Goal: Task Accomplishment & Management: Complete application form

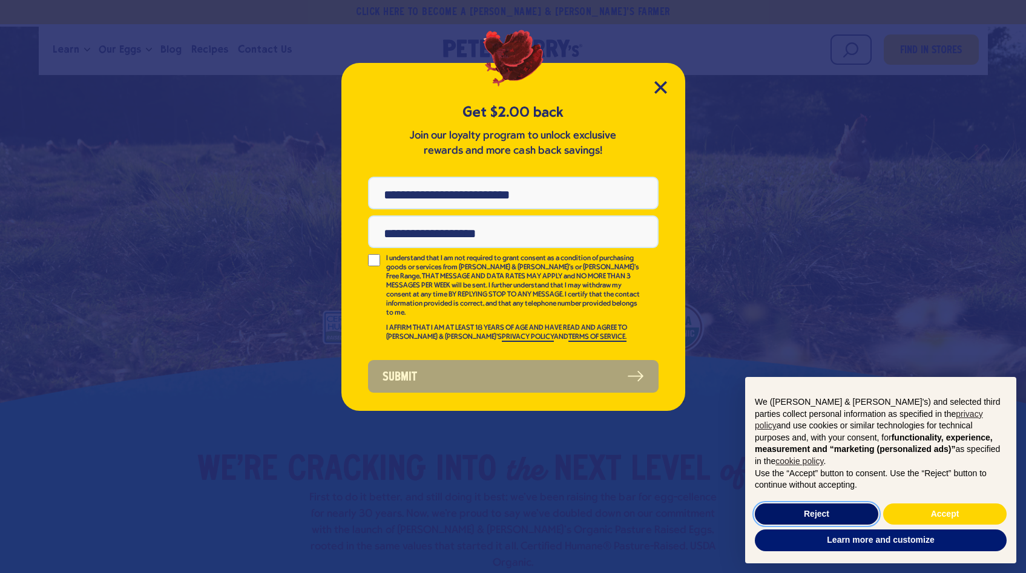
click at [832, 519] on button "Reject" at bounding box center [817, 515] width 124 height 22
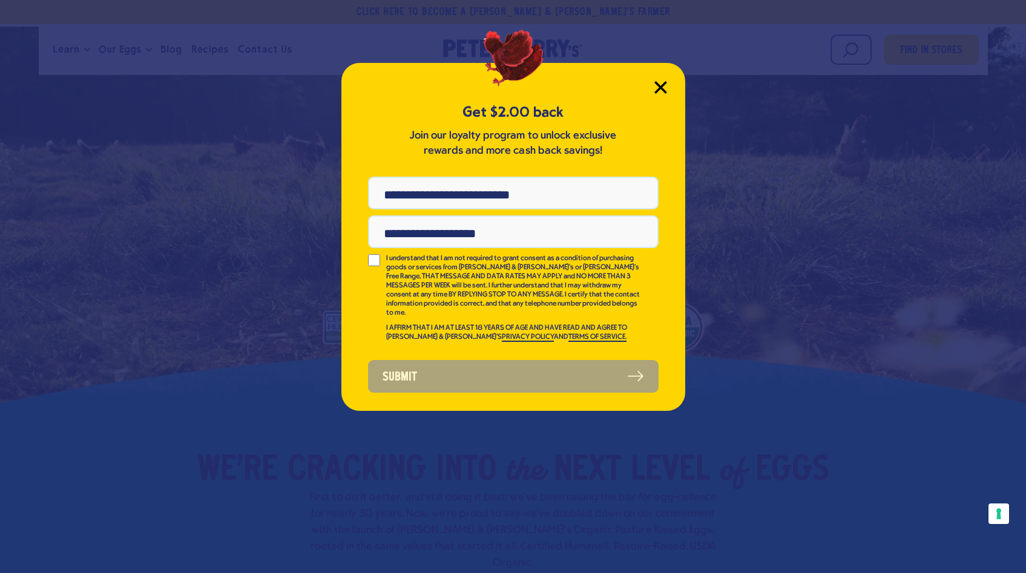
click at [663, 85] on icon "Close Modal" at bounding box center [660, 87] width 11 height 11
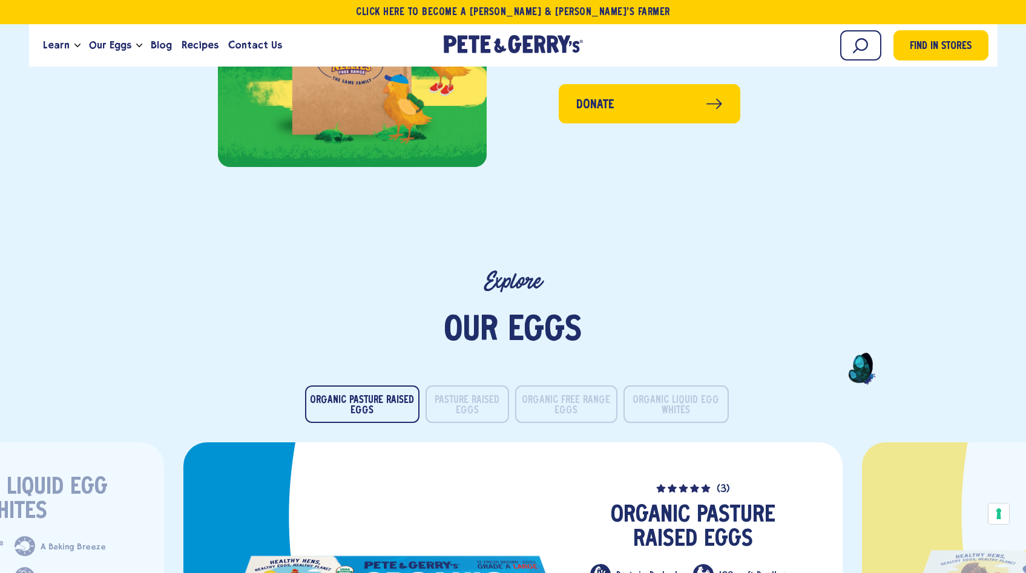
scroll to position [2172, 0]
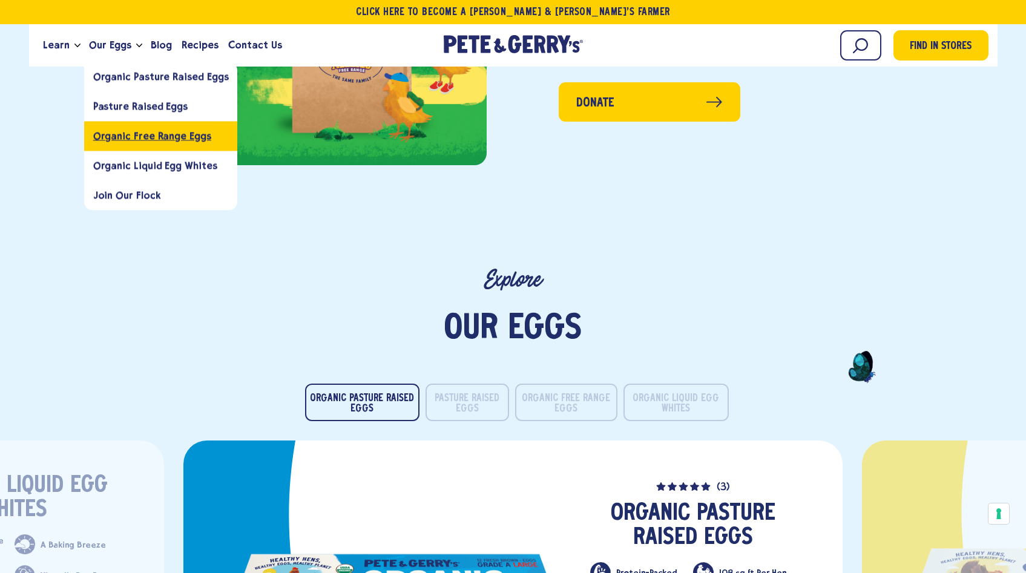
click at [137, 139] on span "Organic Free Range Eggs" at bounding box center [152, 136] width 118 height 12
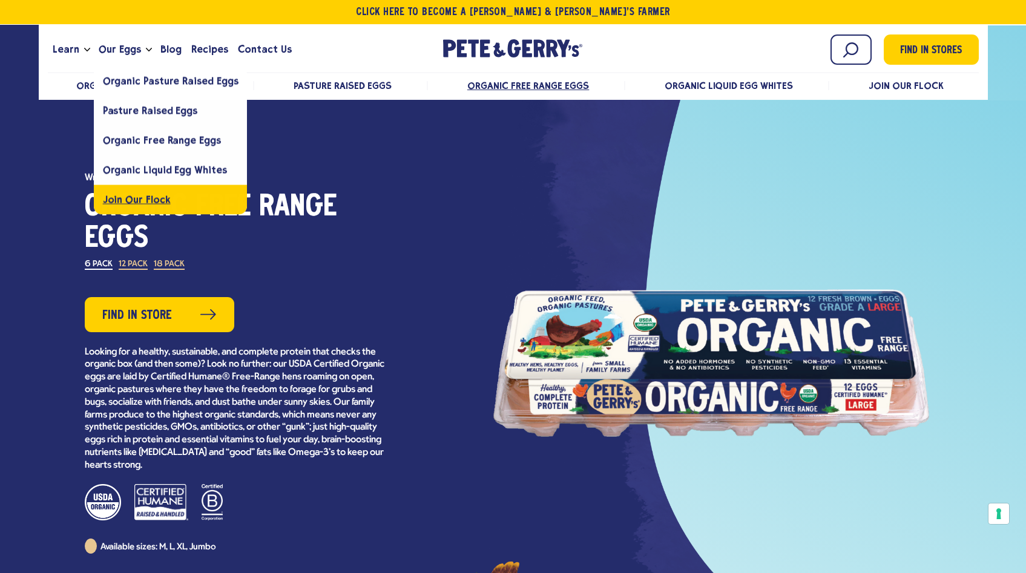
click at [137, 196] on span "Join Our Flock" at bounding box center [137, 200] width 68 height 12
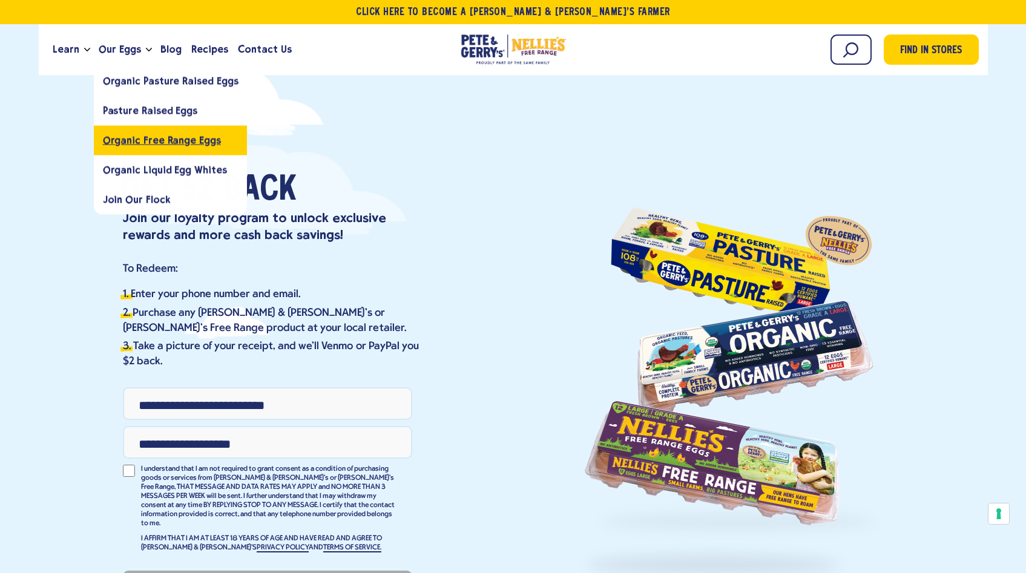
click at [159, 136] on span "Organic Free Range Eggs" at bounding box center [162, 140] width 118 height 12
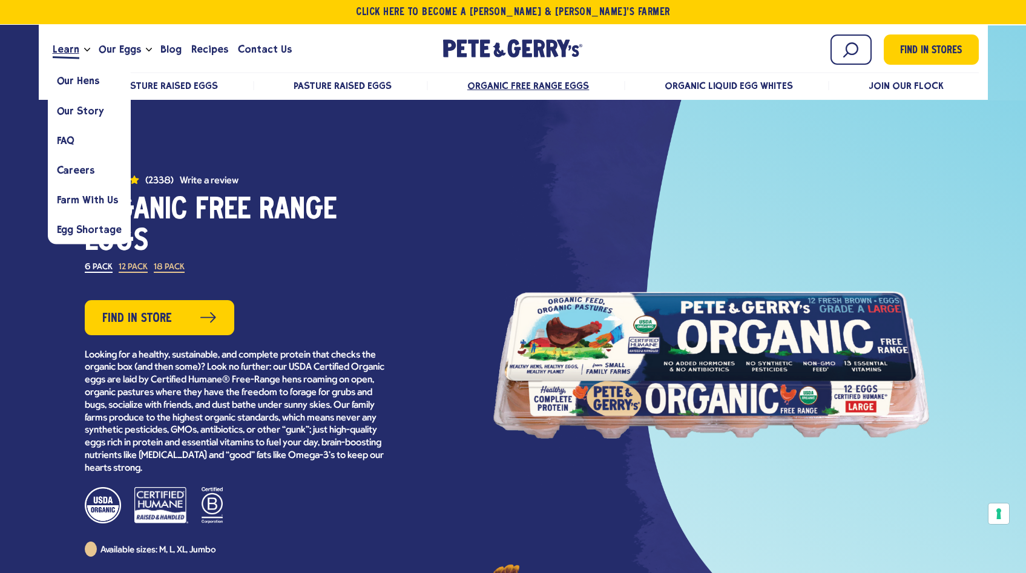
click at [70, 51] on span "Learn" at bounding box center [66, 49] width 27 height 15
click at [76, 202] on span "Farm With Us" at bounding box center [87, 200] width 61 height 12
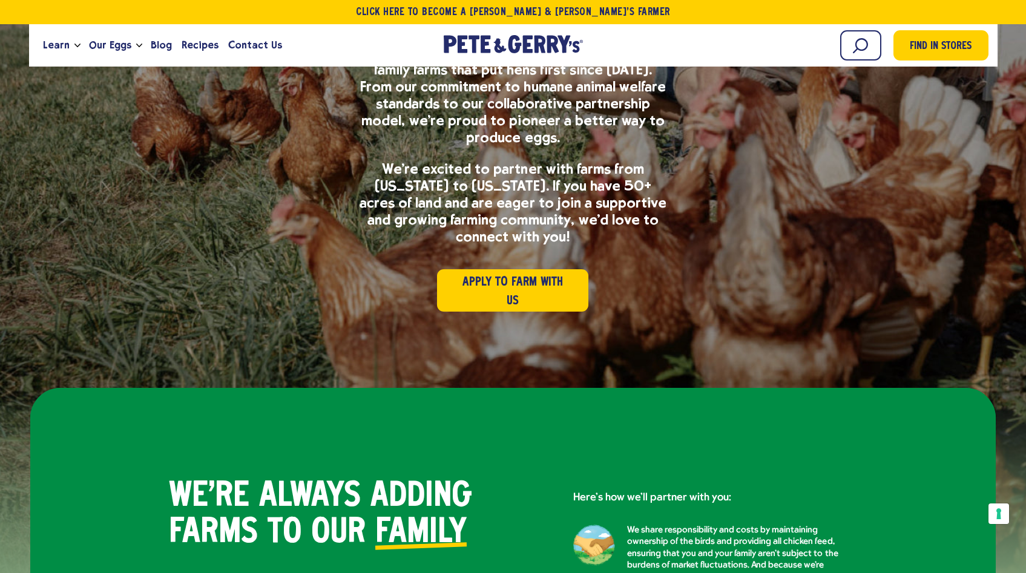
scroll to position [286, 0]
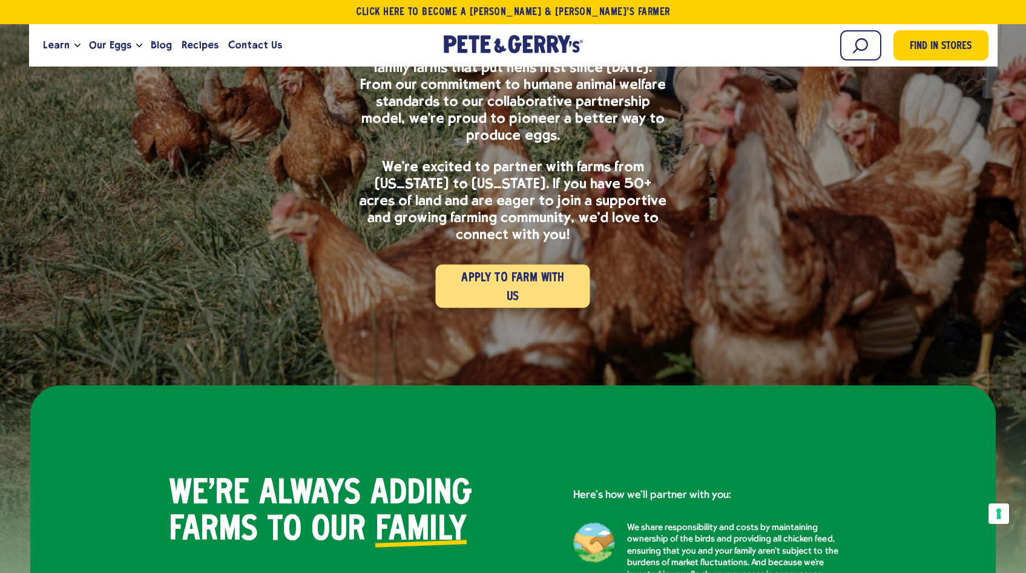
click at [477, 269] on span "Apply to Farm with Us" at bounding box center [513, 288] width 118 height 38
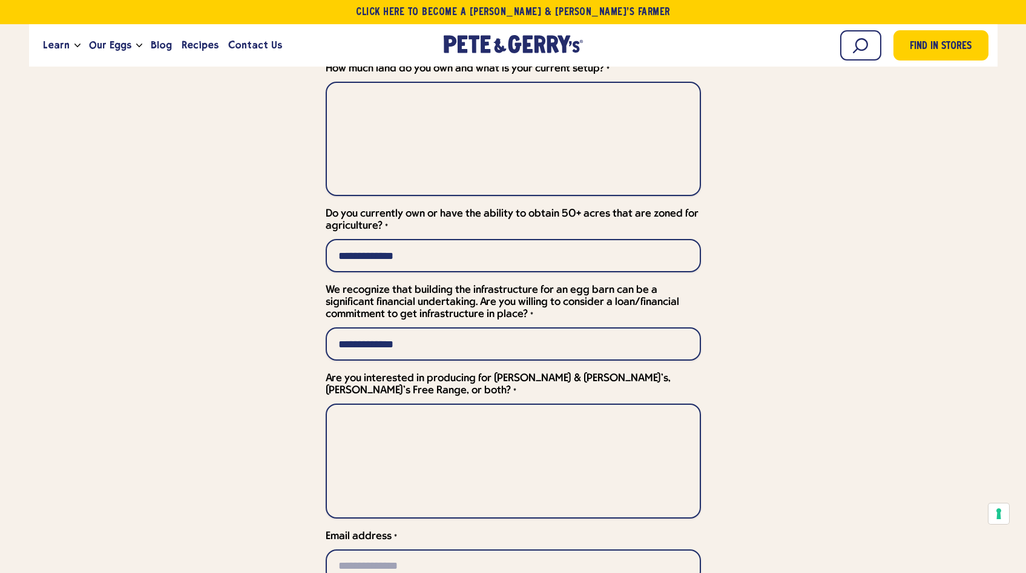
scroll to position [3898, 0]
